Goal: Task Accomplishment & Management: Manage account settings

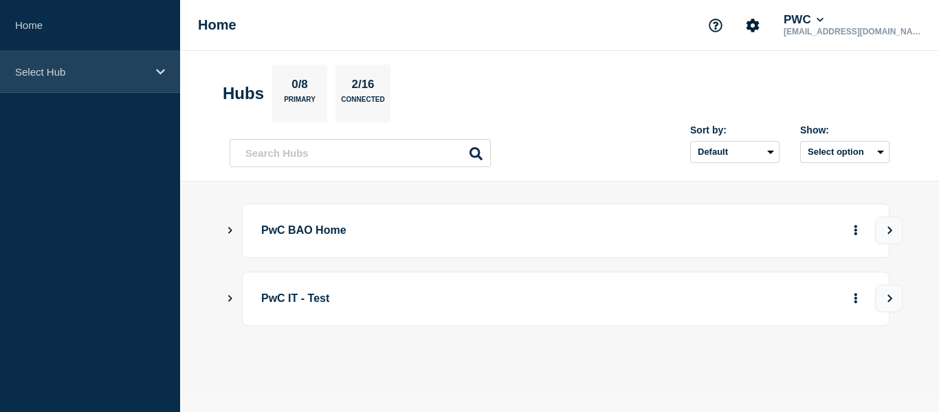
click at [165, 75] on div "Select Hub" at bounding box center [90, 72] width 180 height 42
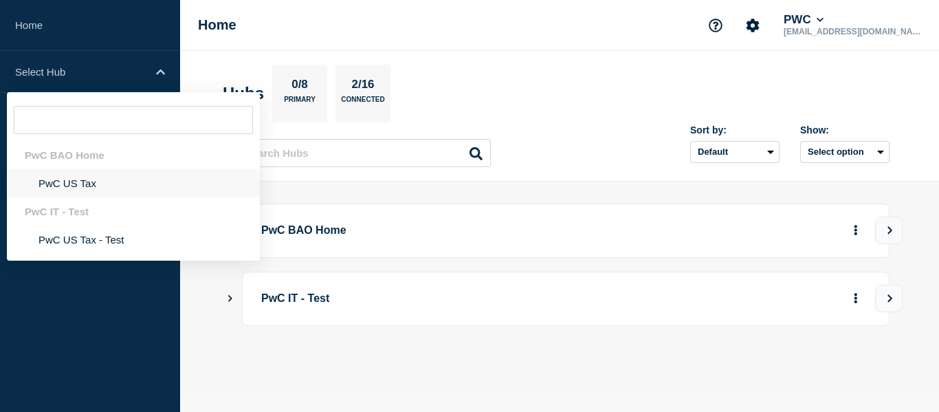
click at [76, 184] on li "PwC US Tax" at bounding box center [133, 183] width 253 height 28
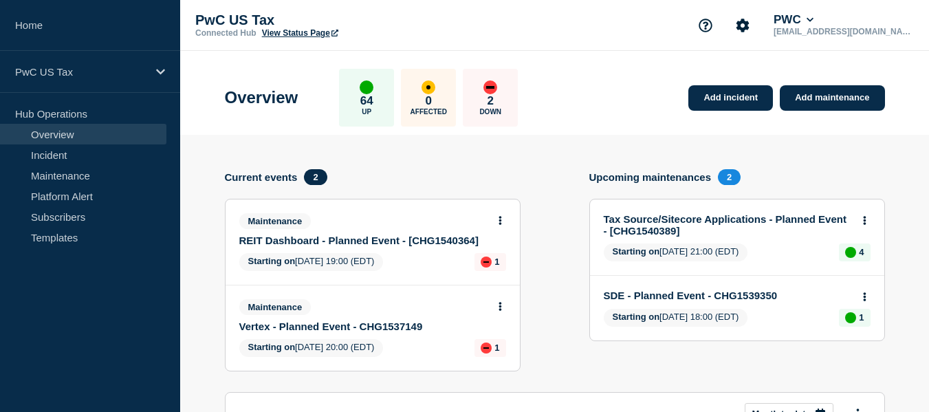
click at [339, 326] on link "Vertex - Planned Event - CHG1537149" at bounding box center [363, 326] width 248 height 12
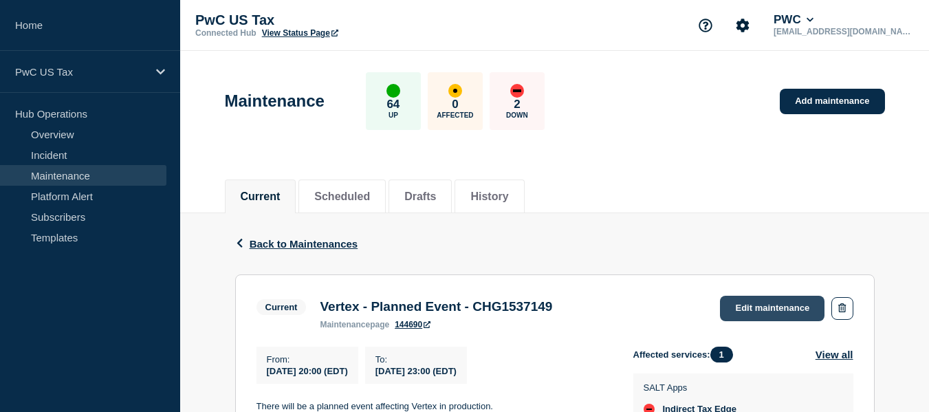
click at [764, 316] on link "Edit maintenance" at bounding box center [772, 308] width 104 height 25
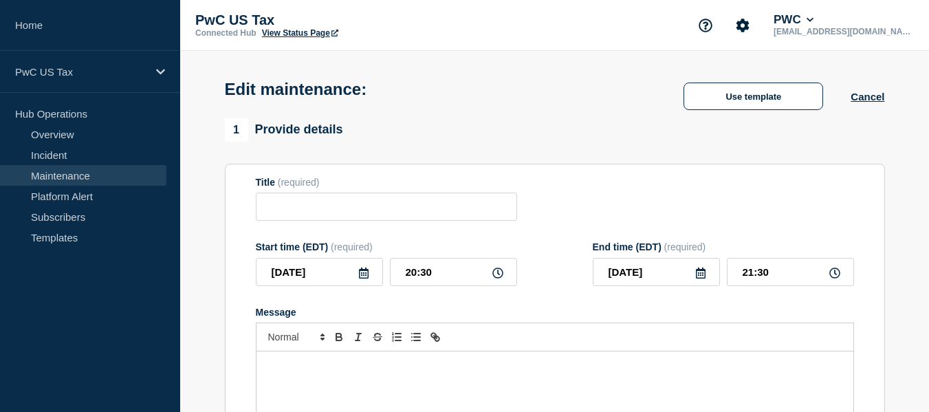
type input "Vertex - Planned Event - CHG1537149"
type input "20:00"
type input "23:00"
checkbox input "true"
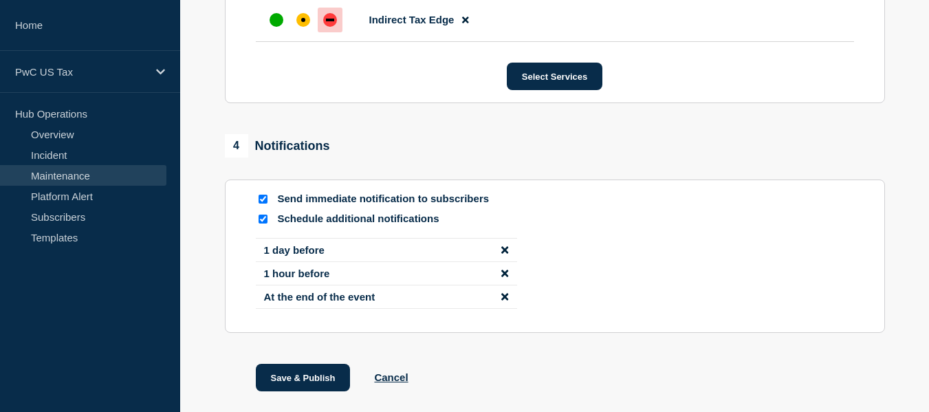
scroll to position [852, 0]
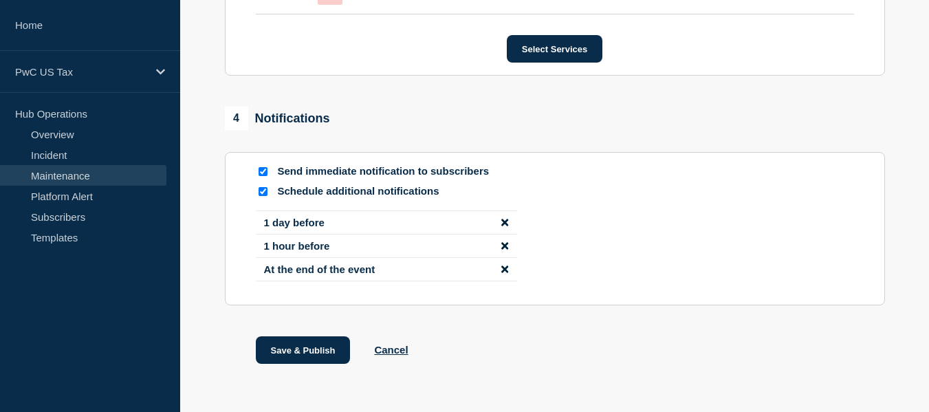
click at [502, 272] on icon "disable notification At the end of the event" at bounding box center [504, 268] width 7 height 7
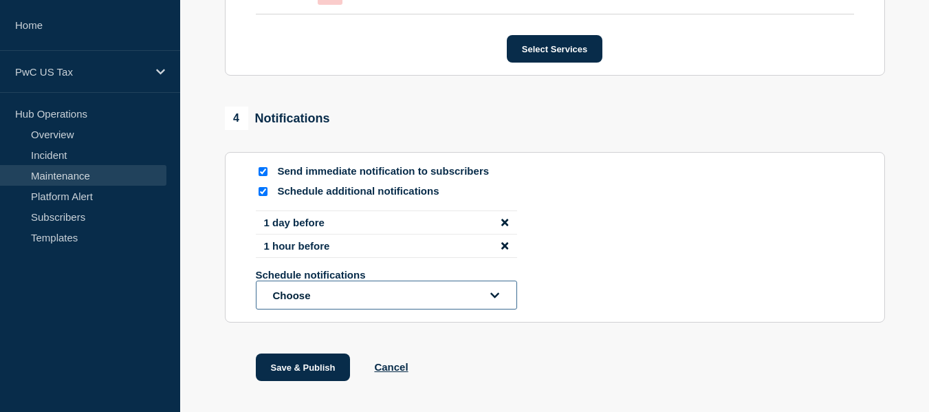
click at [419, 299] on button "Choose" at bounding box center [386, 294] width 261 height 29
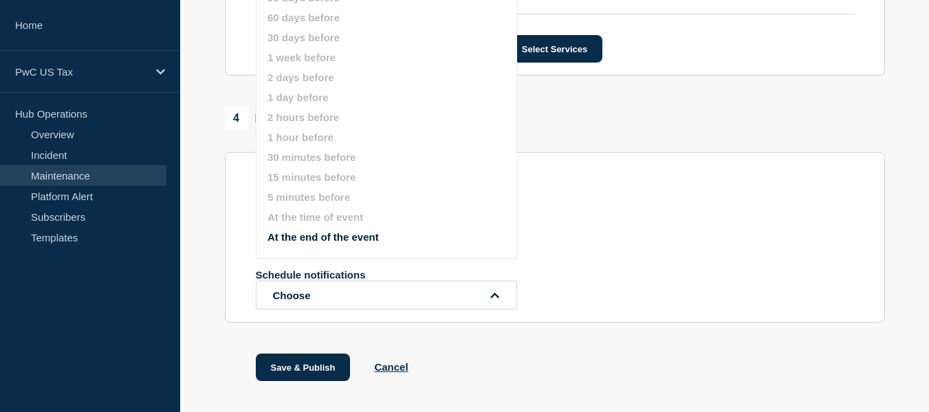
scroll to position [832, 0]
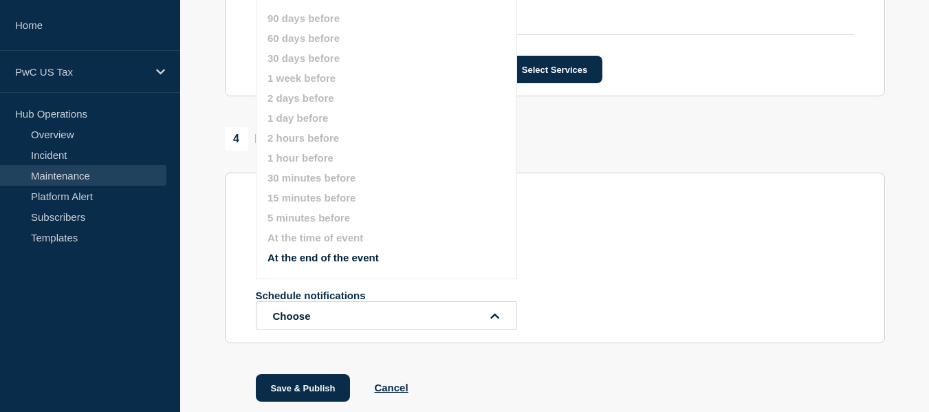
click at [613, 160] on div "4 Notifications Send immediate notification to subscribers Schedule additional …" at bounding box center [555, 235] width 660 height 216
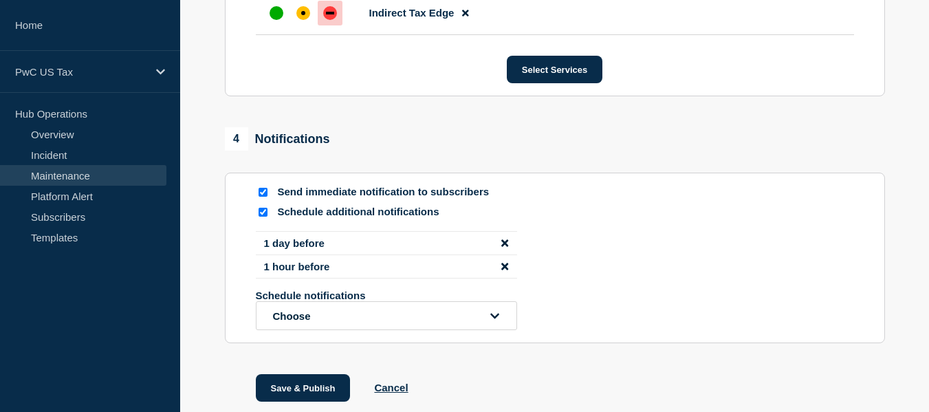
click at [263, 217] on input "Schedule additional notifications" at bounding box center [262, 212] width 9 height 9
checkbox input "false"
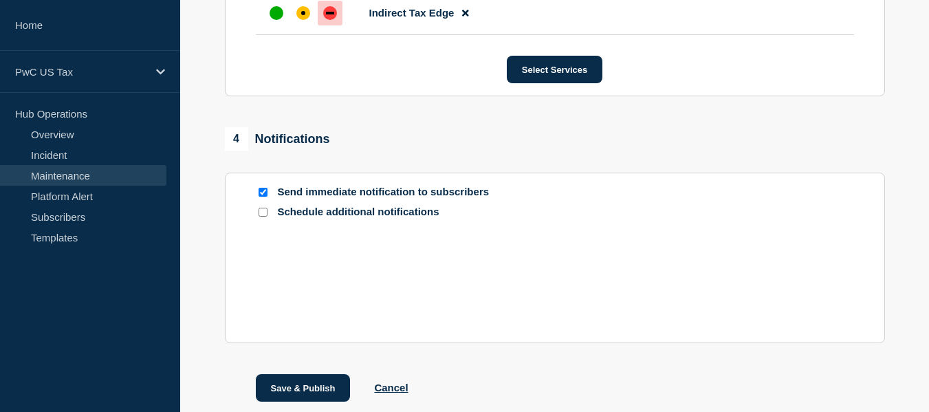
scroll to position [813, 0]
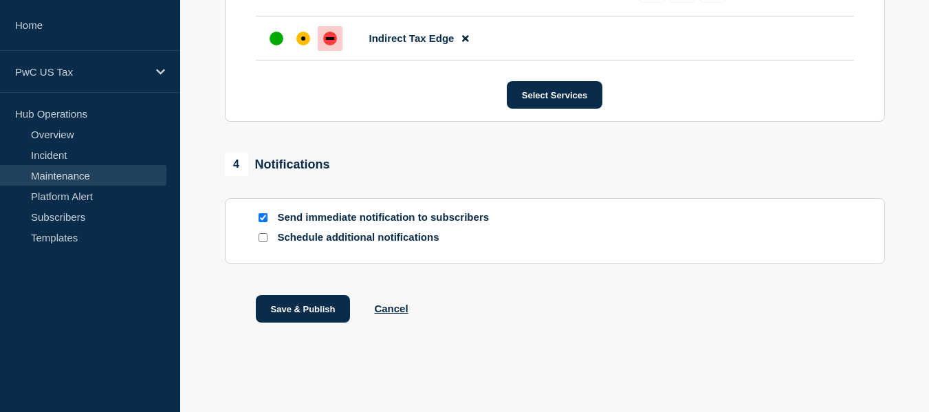
click at [307, 313] on button "Save & Publish" at bounding box center [303, 308] width 95 height 27
